Goal: Information Seeking & Learning: Learn about a topic

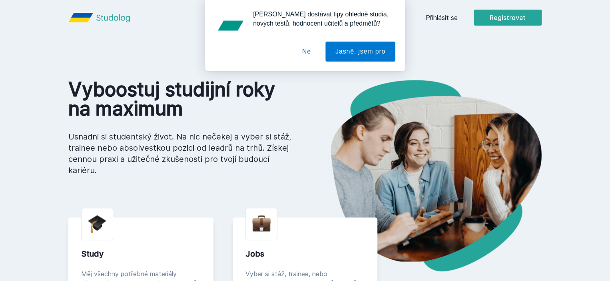
click at [314, 53] on button "Ne" at bounding box center [306, 52] width 29 height 20
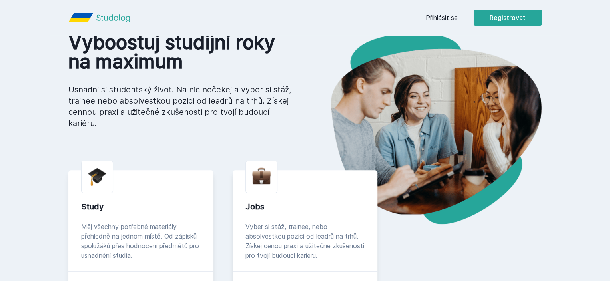
scroll to position [40, 0]
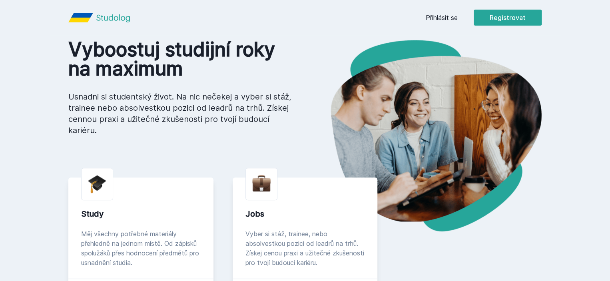
click at [495, 6] on header "Přihlásit se Registrovat" at bounding box center [305, 17] width 512 height 35
click at [458, 13] on link "Přihlásit se" at bounding box center [442, 18] width 32 height 10
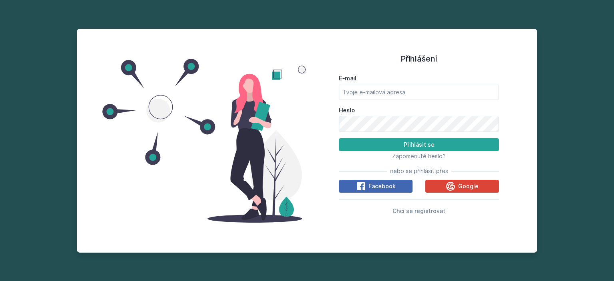
click at [369, 83] on div "E-mail" at bounding box center [419, 87] width 160 height 26
click at [368, 86] on input "E-mail" at bounding box center [419, 92] width 160 height 16
type input "[EMAIL_ADDRESS][DOMAIN_NAME]"
click at [339, 138] on button "Přihlásit se" at bounding box center [419, 144] width 160 height 13
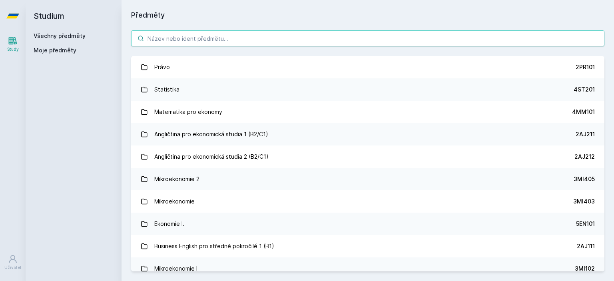
click at [164, 40] on input "search" at bounding box center [367, 38] width 473 height 16
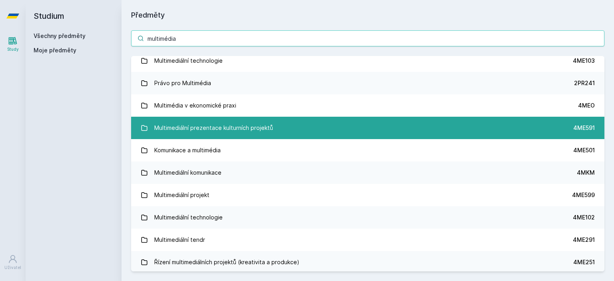
scroll to position [187, 0]
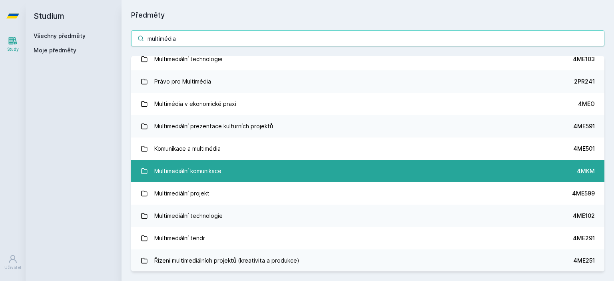
type input "multimédia"
click at [334, 164] on link "Multimediální komunikace 4MKM" at bounding box center [367, 171] width 473 height 22
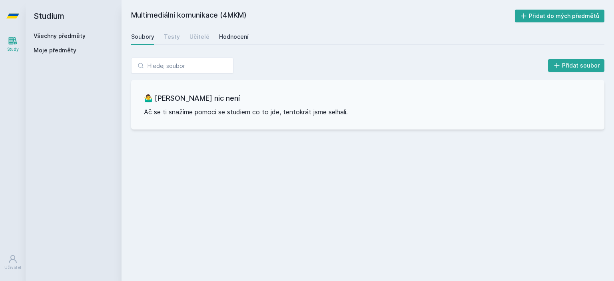
click at [236, 36] on div "Hodnocení" at bounding box center [234, 37] width 30 height 8
drag, startPoint x: 401, startPoint y: 46, endPoint x: 379, endPoint y: 48, distance: 22.5
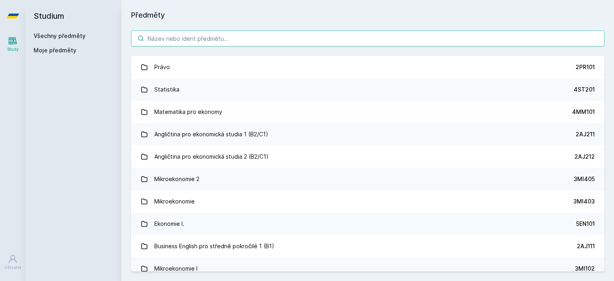
click at [199, 34] on input "search" at bounding box center [367, 38] width 473 height 16
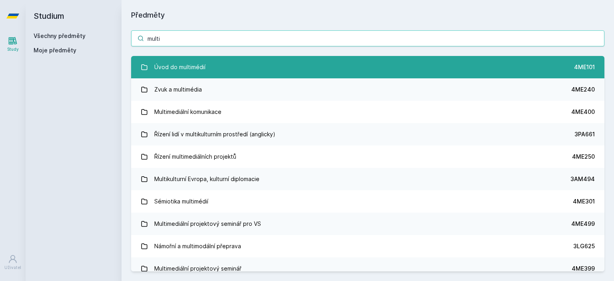
type input "multi"
click at [188, 58] on link "Úvod do multimédií 4ME101" at bounding box center [367, 67] width 473 height 22
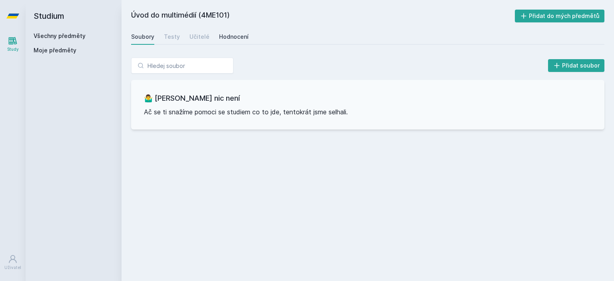
click at [230, 38] on div "Hodnocení" at bounding box center [234, 37] width 30 height 8
drag, startPoint x: 217, startPoint y: 48, endPoint x: 213, endPoint y: 49, distance: 5.1
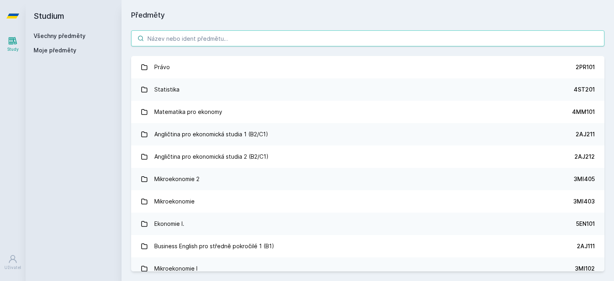
click at [187, 42] on input "search" at bounding box center [367, 38] width 473 height 16
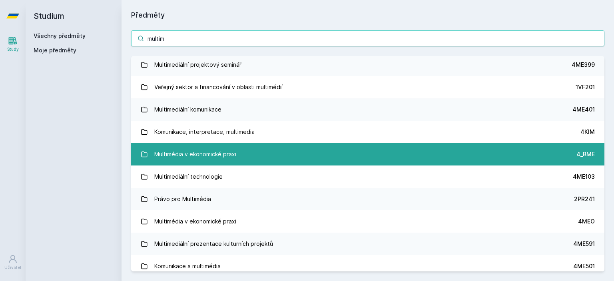
scroll to position [160, 0]
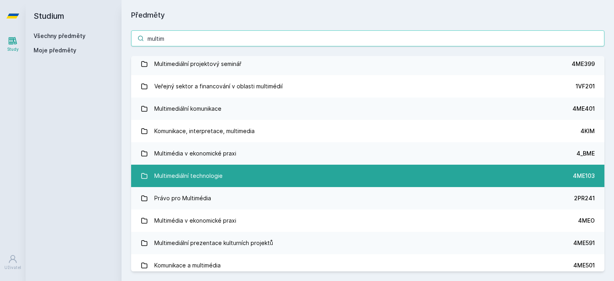
type input "multim"
click at [211, 170] on div "Multimediální technologie" at bounding box center [188, 176] width 68 height 16
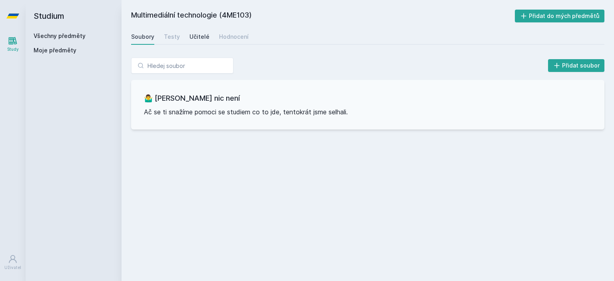
click at [197, 39] on div "Učitelé" at bounding box center [199, 37] width 20 height 8
click at [225, 38] on div "Hodnocení" at bounding box center [234, 37] width 30 height 8
click at [171, 38] on div "Testy" at bounding box center [172, 37] width 16 height 8
drag, startPoint x: 211, startPoint y: 38, endPoint x: 194, endPoint y: 44, distance: 17.8
